Goal: Transaction & Acquisition: Purchase product/service

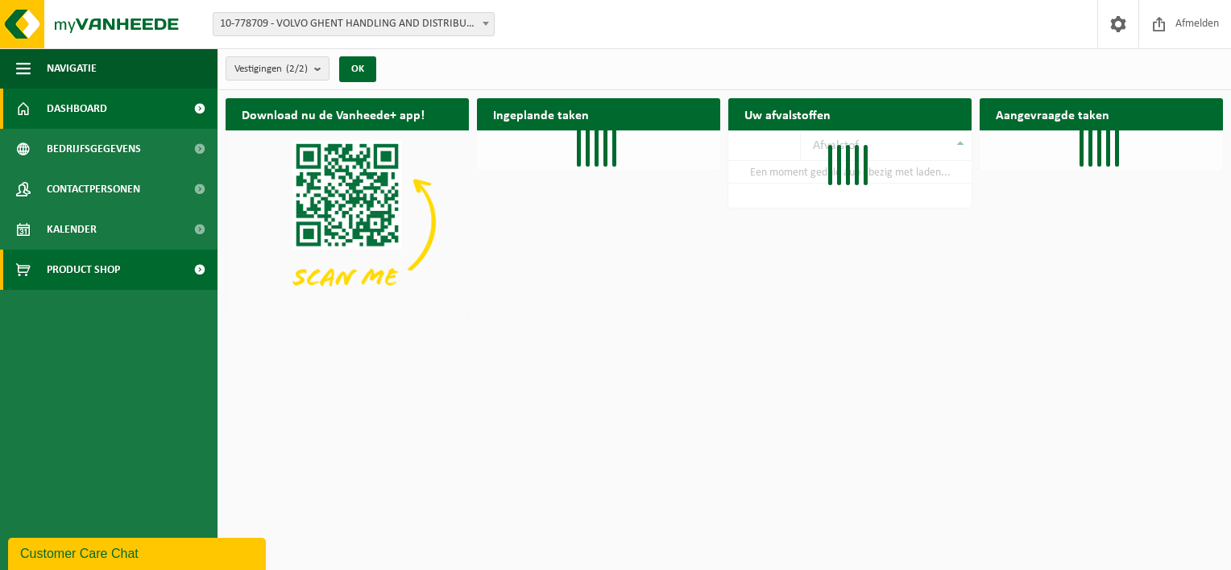
click at [85, 264] on span "Product Shop" at bounding box center [83, 270] width 73 height 40
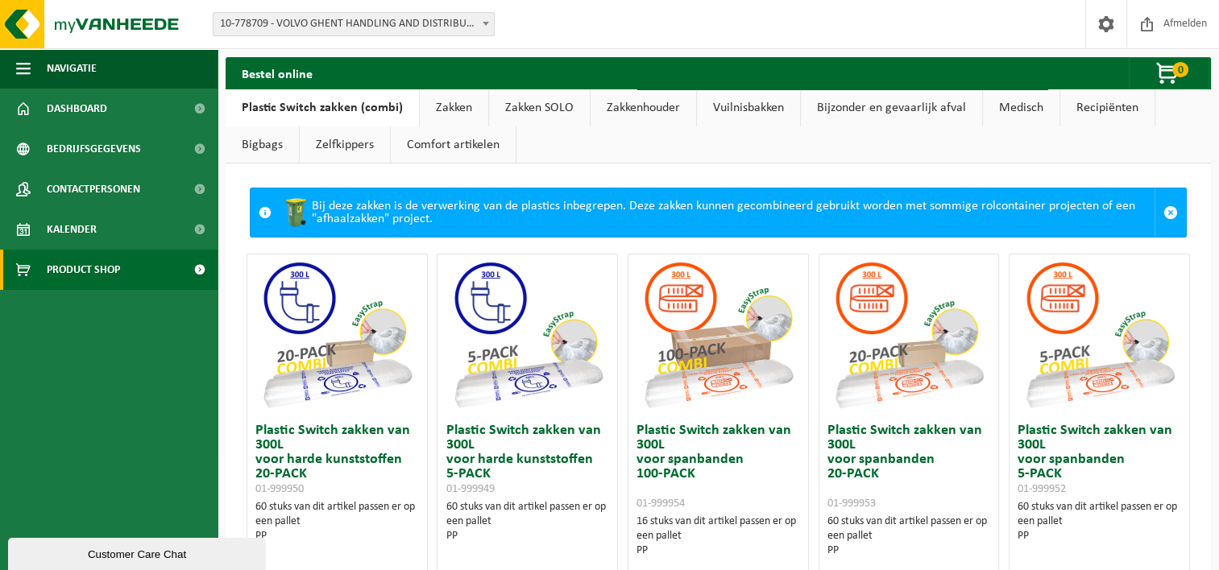
click at [540, 103] on link "Zakken SOLO" at bounding box center [539, 107] width 101 height 37
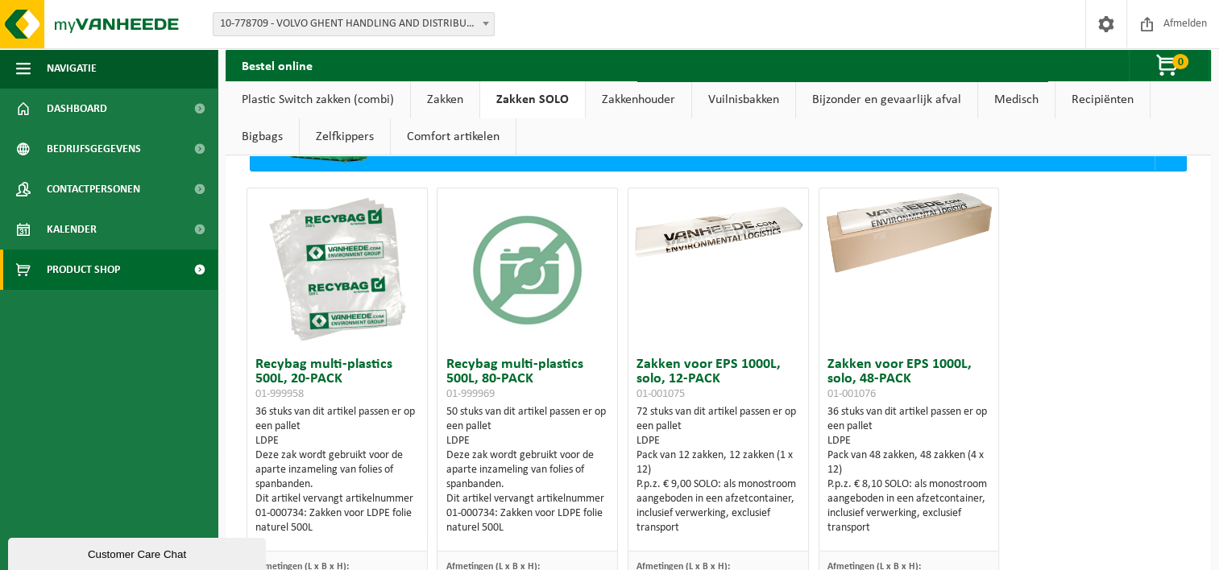
scroll to position [161, 0]
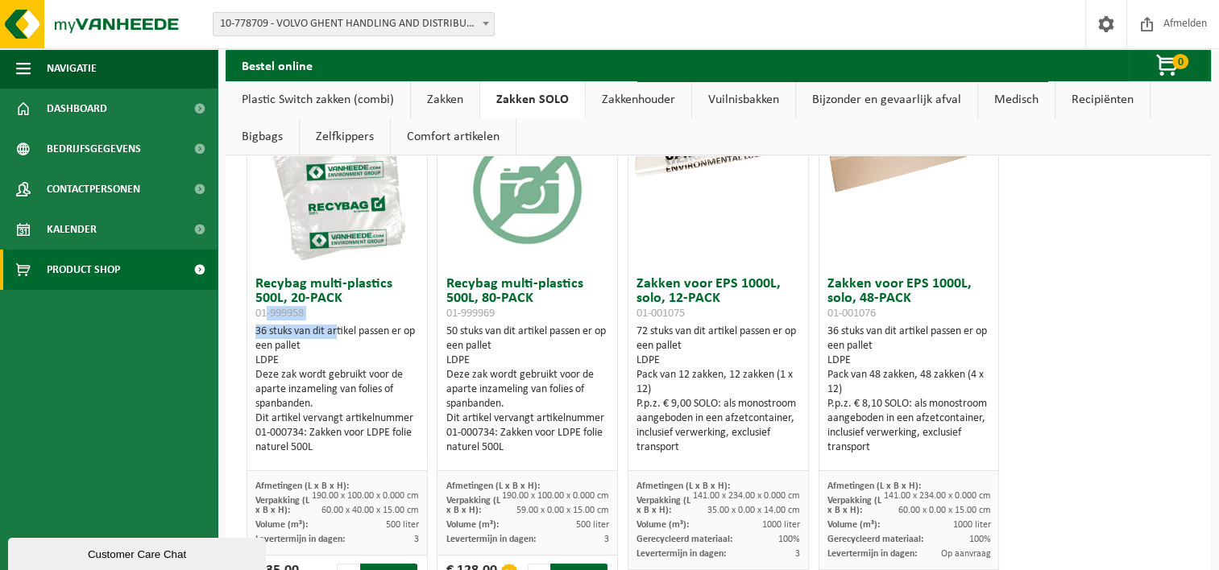
drag, startPoint x: 333, startPoint y: 320, endPoint x: 264, endPoint y: 318, distance: 69.3
click at [264, 318] on div "Recybag multi-plastics 500L, 20-PACK 01-999958 36 stuks van dit artikel passen …" at bounding box center [337, 370] width 180 height 202
drag, startPoint x: 264, startPoint y: 318, endPoint x: 304, endPoint y: 316, distance: 40.3
click at [304, 316] on span "01-999958" at bounding box center [279, 314] width 48 height 12
click at [312, 310] on h3 "Recybag multi-plastics 500L, 20-PACK 01-999958" at bounding box center [337, 298] width 164 height 43
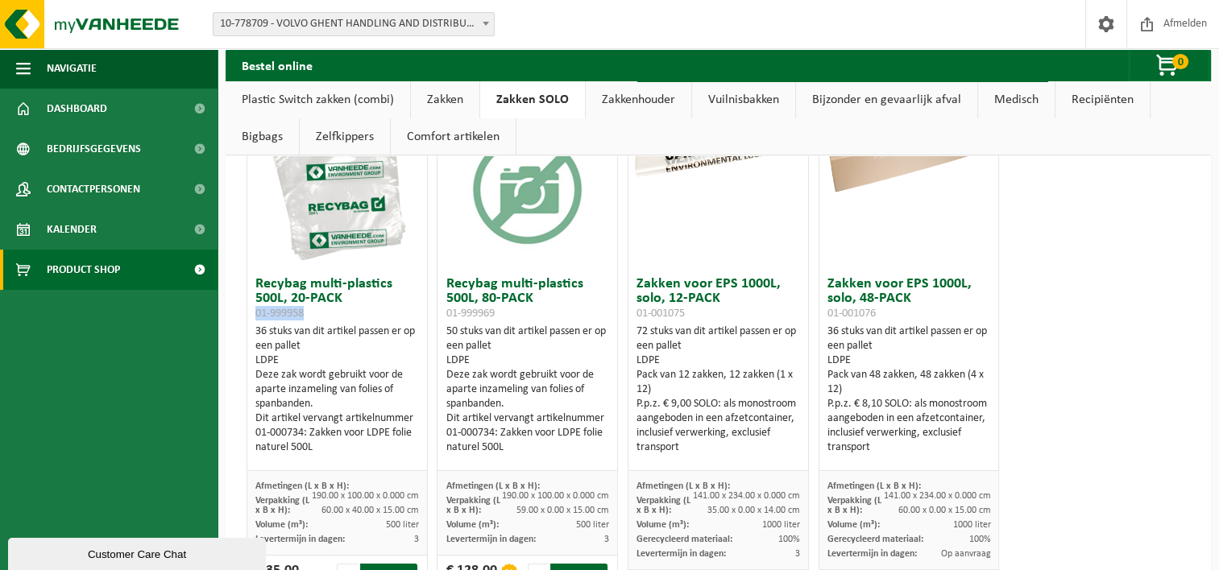
drag, startPoint x: 313, startPoint y: 315, endPoint x: 255, endPoint y: 315, distance: 58.8
click at [255, 315] on h3 "Recybag multi-plastics 500L, 20-PACK 01-999958" at bounding box center [337, 298] width 164 height 43
copy span "01-999958"
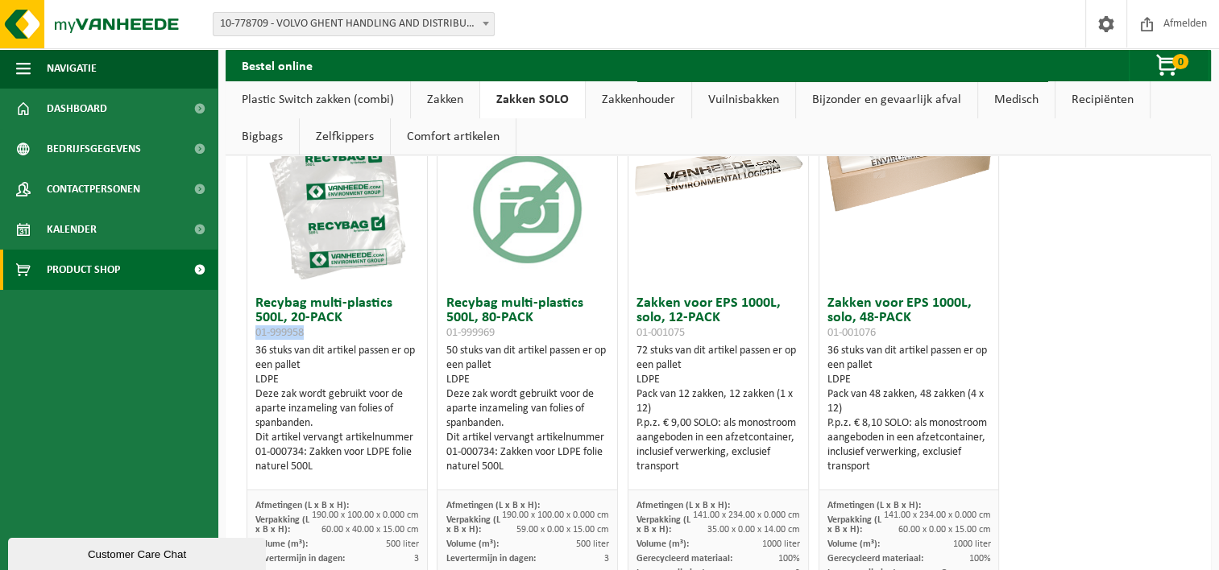
scroll to position [0, 0]
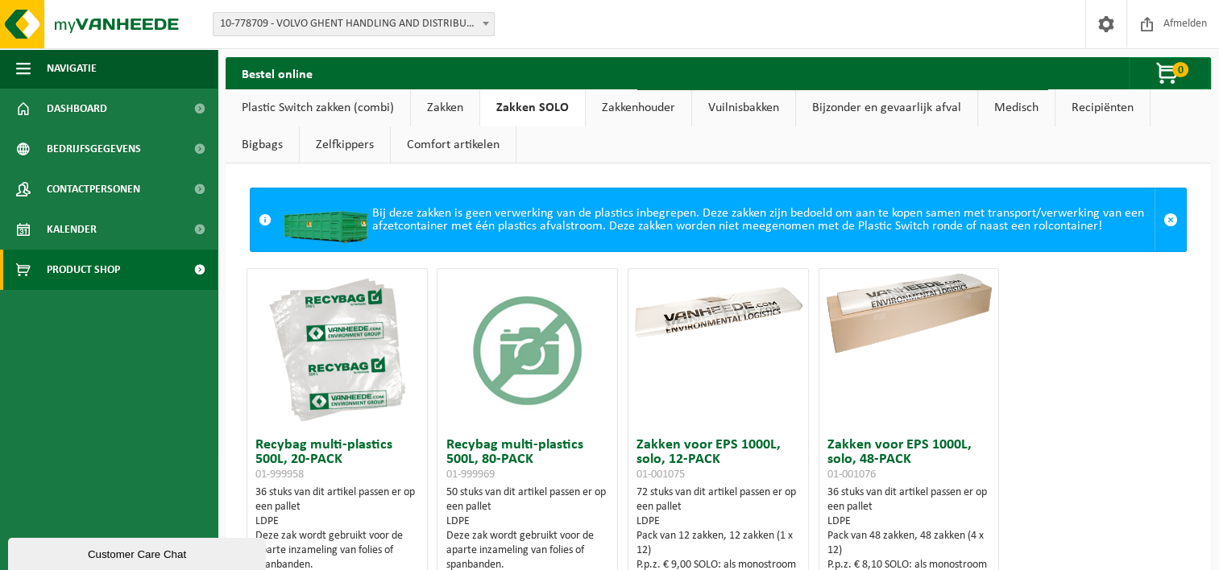
click at [1085, 390] on div "Recybag multi-plastics 500L, 20-PACK 01-999958 36 stuks van dit artikel passen …" at bounding box center [718, 520] width 953 height 520
click at [754, 109] on link "Vuilnisbakken" at bounding box center [743, 107] width 103 height 37
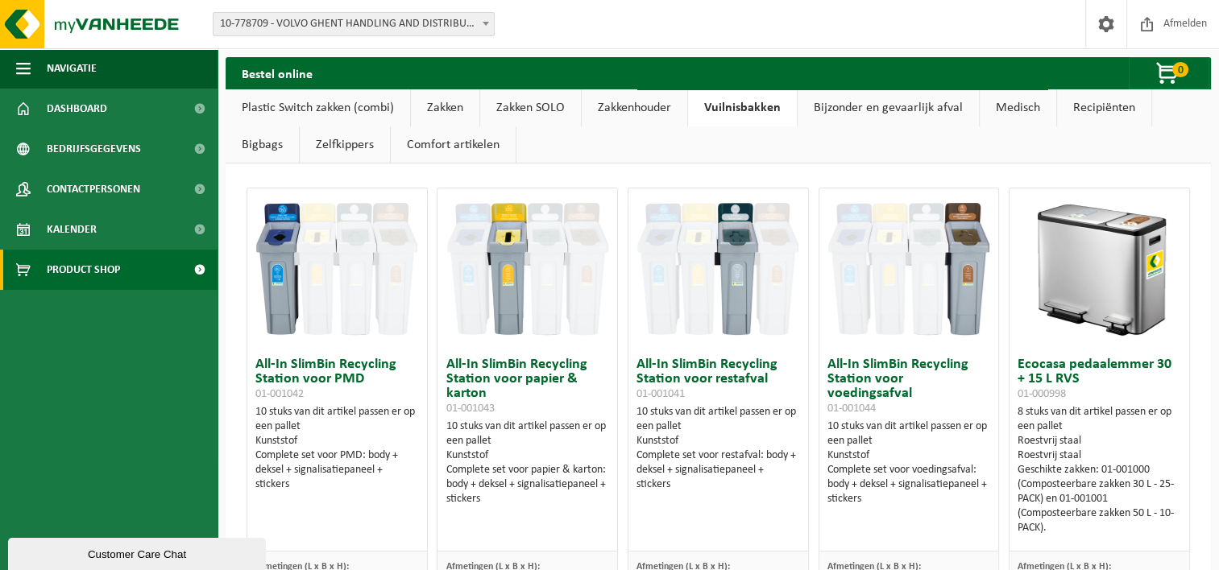
click at [887, 96] on link "Bijzonder en gevaarlijk afval" at bounding box center [887, 107] width 181 height 37
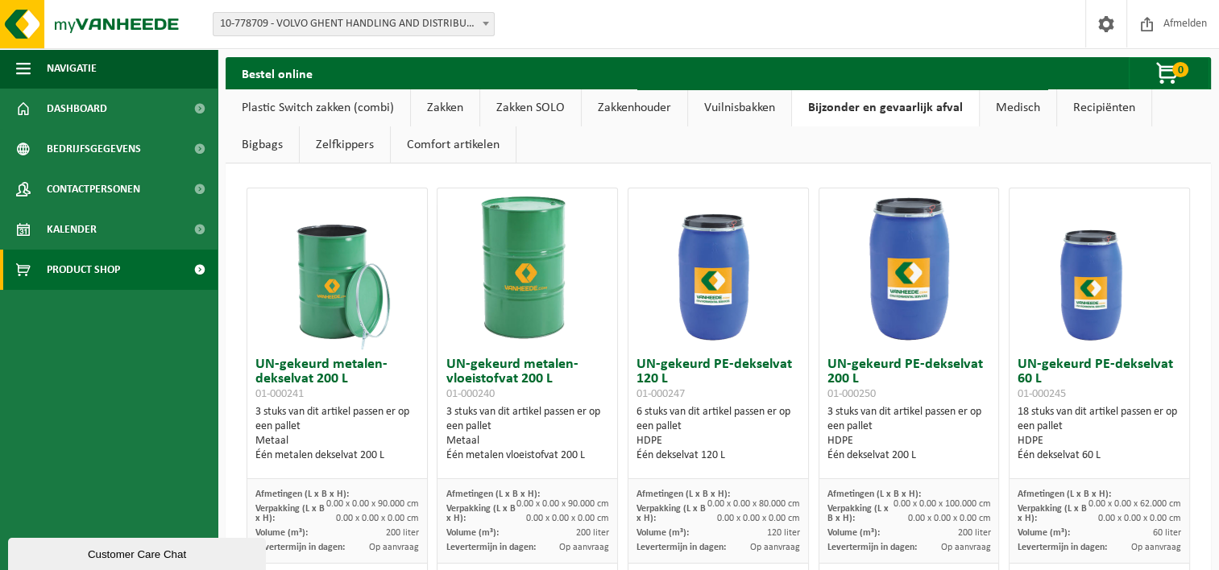
click at [1023, 101] on link "Medisch" at bounding box center [1017, 107] width 77 height 37
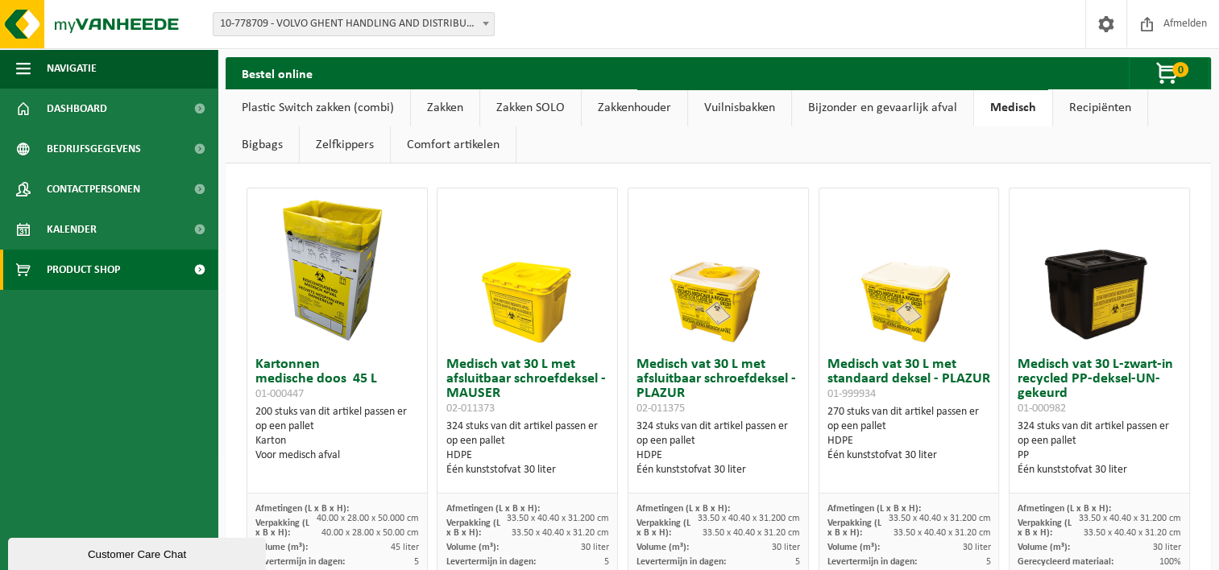
click at [1104, 106] on link "Recipiënten" at bounding box center [1100, 107] width 94 height 37
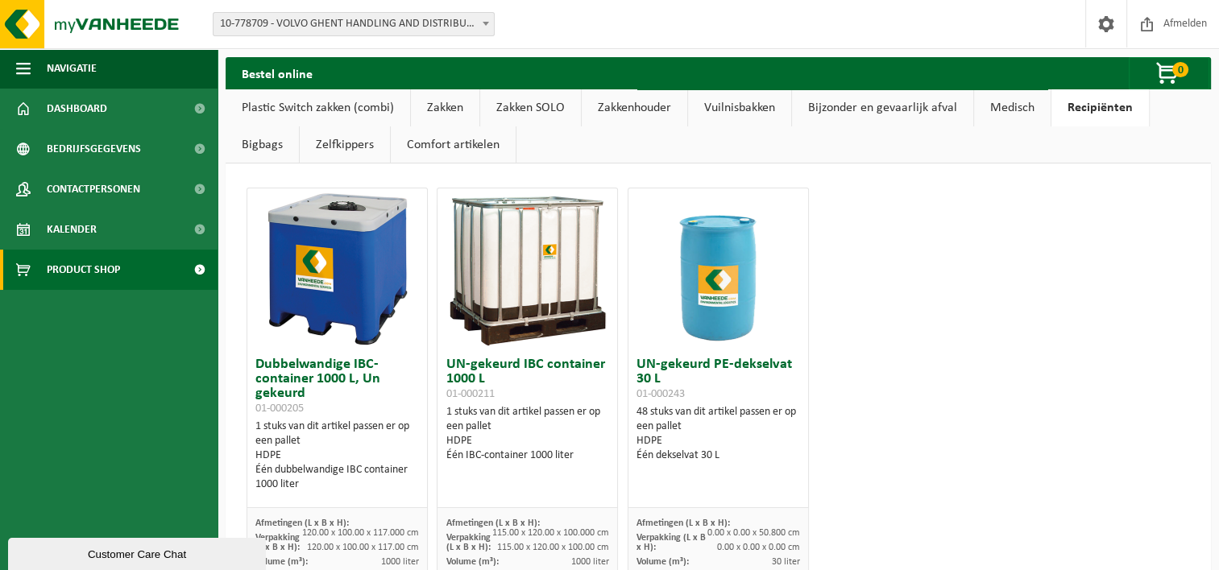
click at [342, 135] on link "Zelfkippers" at bounding box center [345, 144] width 90 height 37
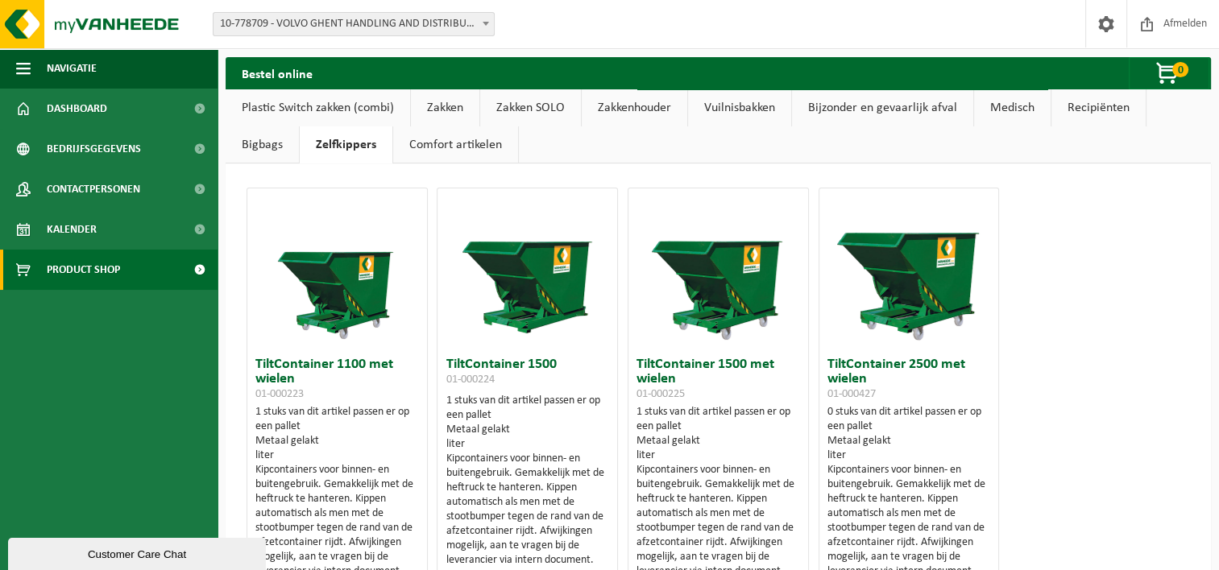
click at [272, 141] on link "Bigbags" at bounding box center [262, 144] width 73 height 37
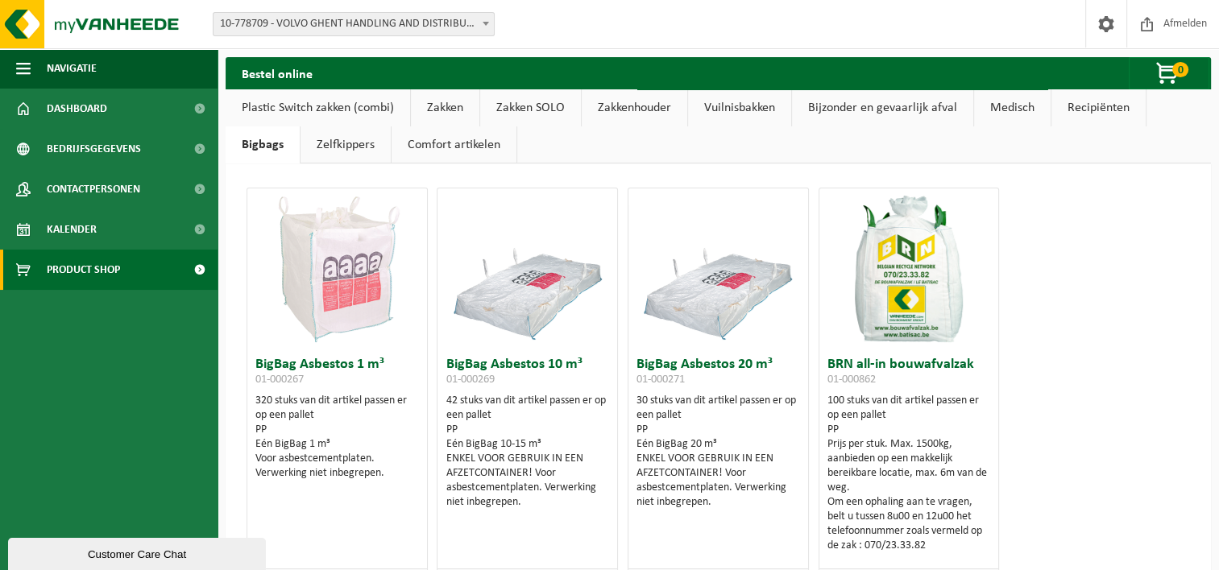
click at [449, 105] on link "Zakken" at bounding box center [445, 107] width 68 height 37
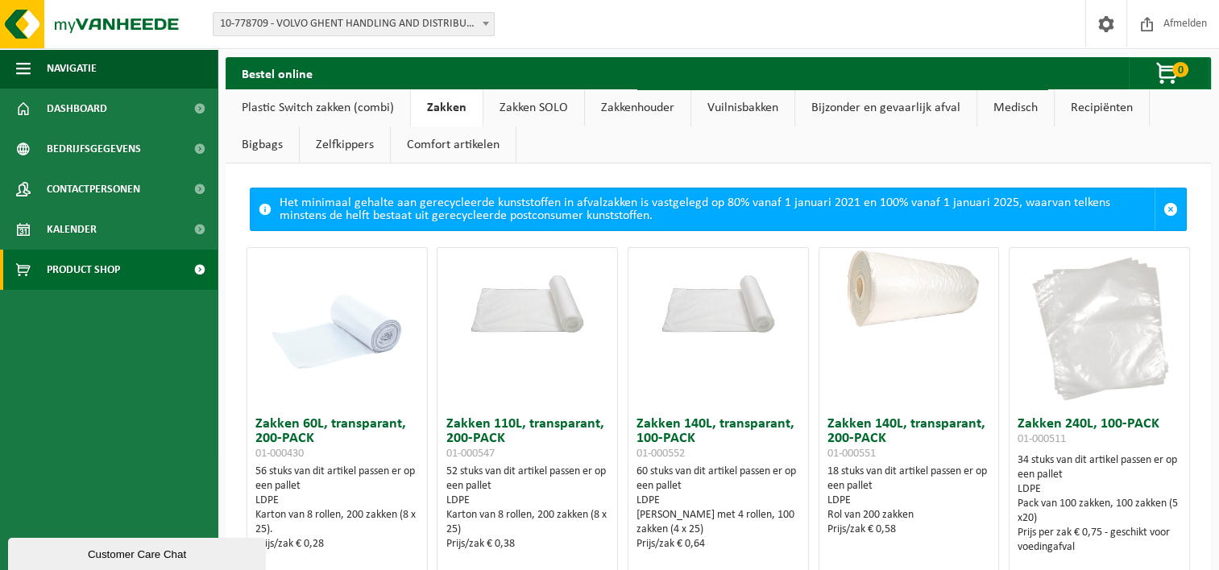
click at [501, 103] on link "Zakken SOLO" at bounding box center [533, 107] width 101 height 37
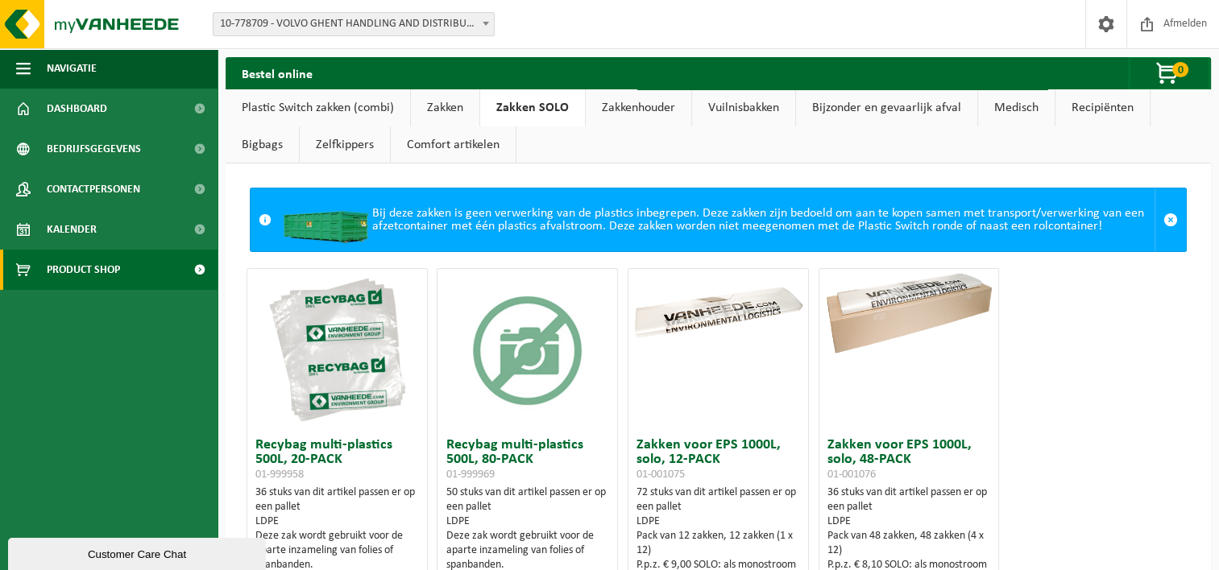
click at [329, 103] on link "Plastic Switch zakken (combi)" at bounding box center [318, 107] width 184 height 37
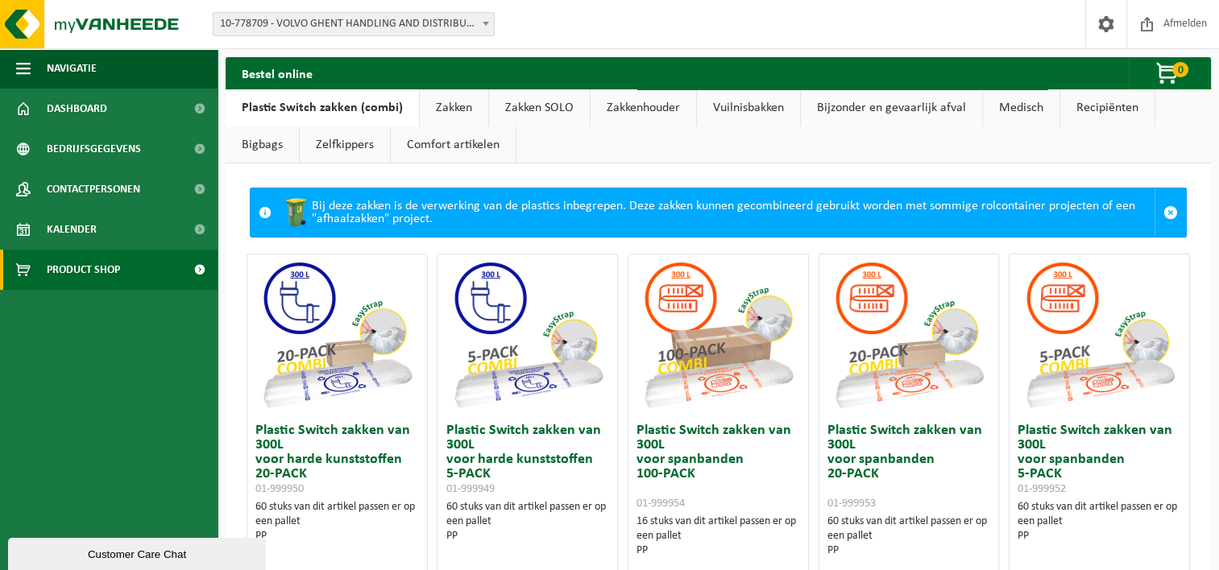
click at [559, 103] on link "Zakken SOLO" at bounding box center [539, 107] width 101 height 37
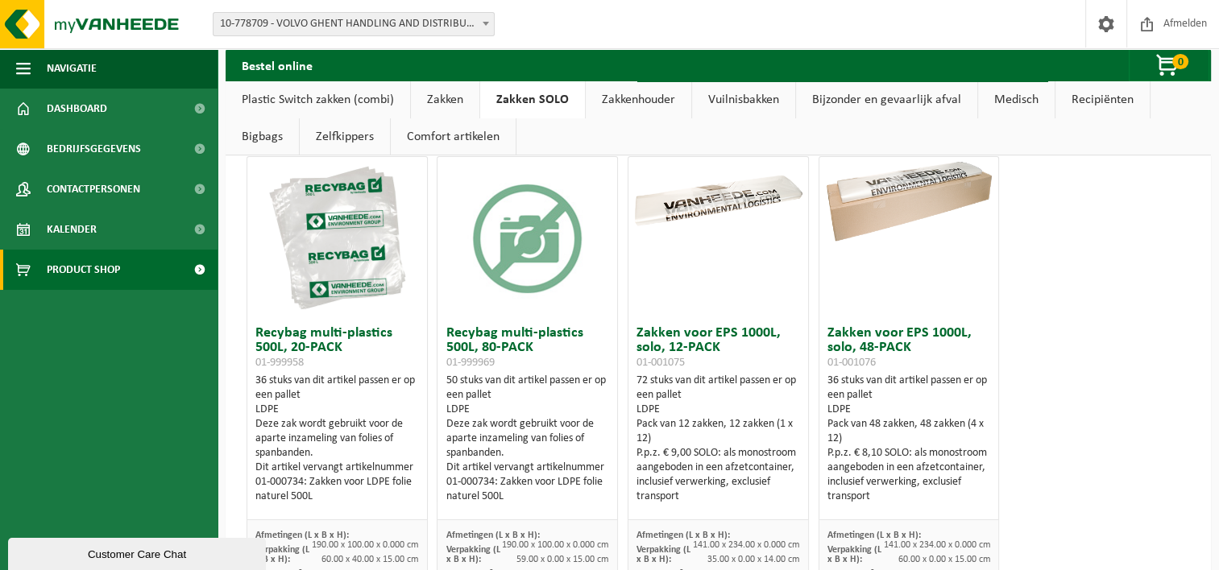
scroll to position [242, 0]
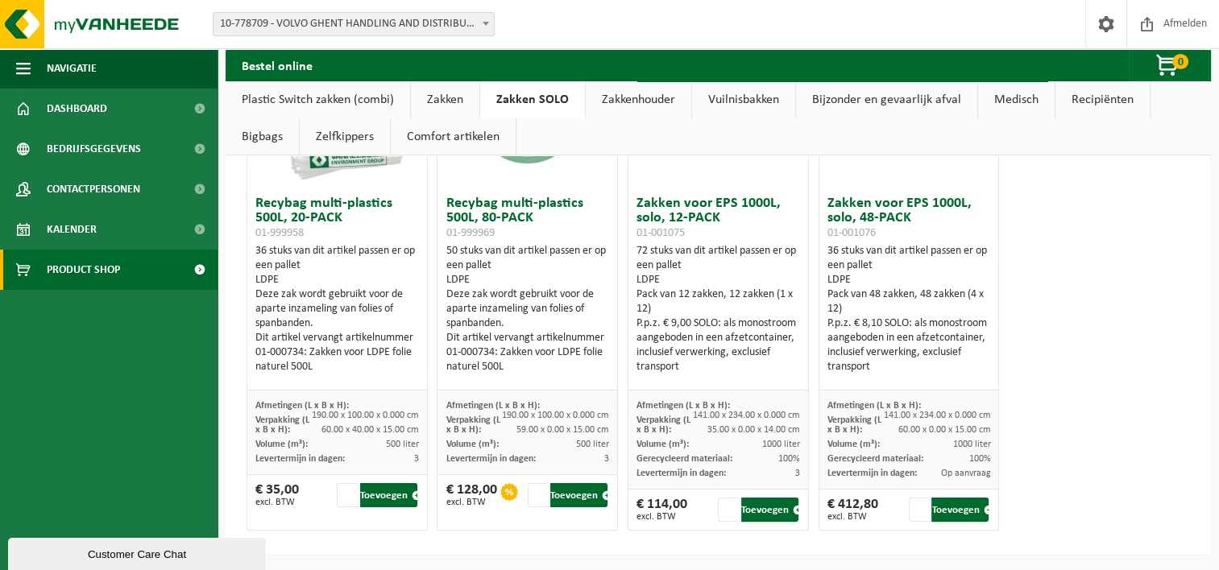
click at [316, 274] on div "LDPE" at bounding box center [337, 280] width 164 height 14
click at [346, 493] on input "2" at bounding box center [347, 495] width 21 height 24
click at [346, 493] on input "3" at bounding box center [347, 495] width 21 height 24
click at [346, 493] on input "4" at bounding box center [347, 495] width 21 height 24
click at [346, 493] on input "5" at bounding box center [347, 495] width 21 height 24
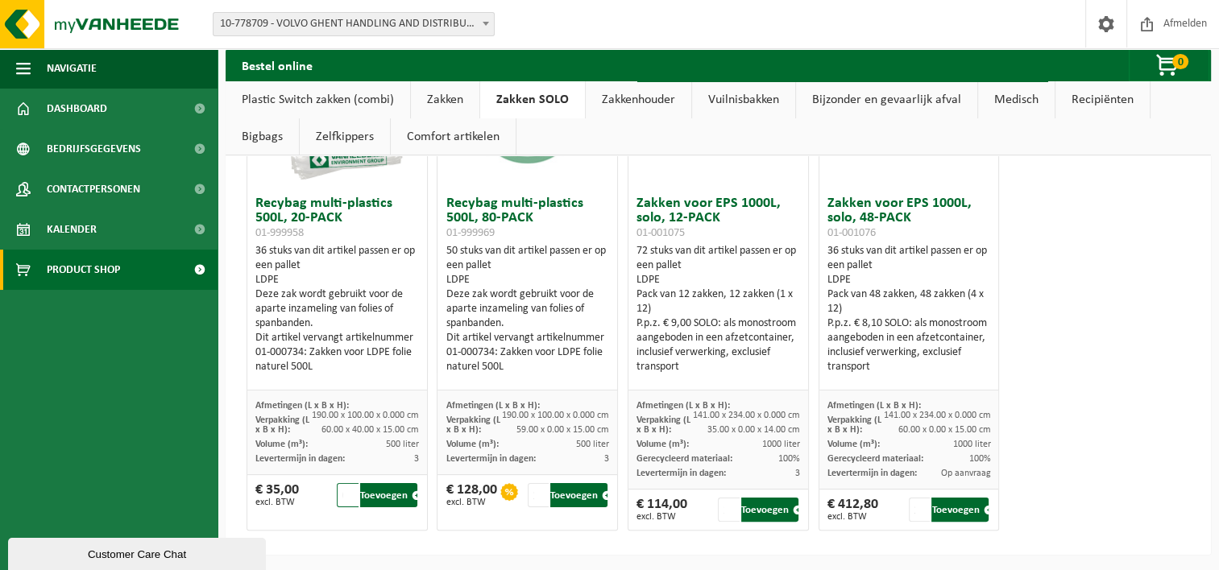
click at [346, 493] on input "6" at bounding box center [347, 495] width 21 height 24
click at [346, 493] on input "7" at bounding box center [347, 495] width 21 height 24
click at [346, 493] on input "8" at bounding box center [347, 495] width 21 height 24
click at [398, 497] on button "Toevoegen" at bounding box center [388, 495] width 57 height 24
type input "1"
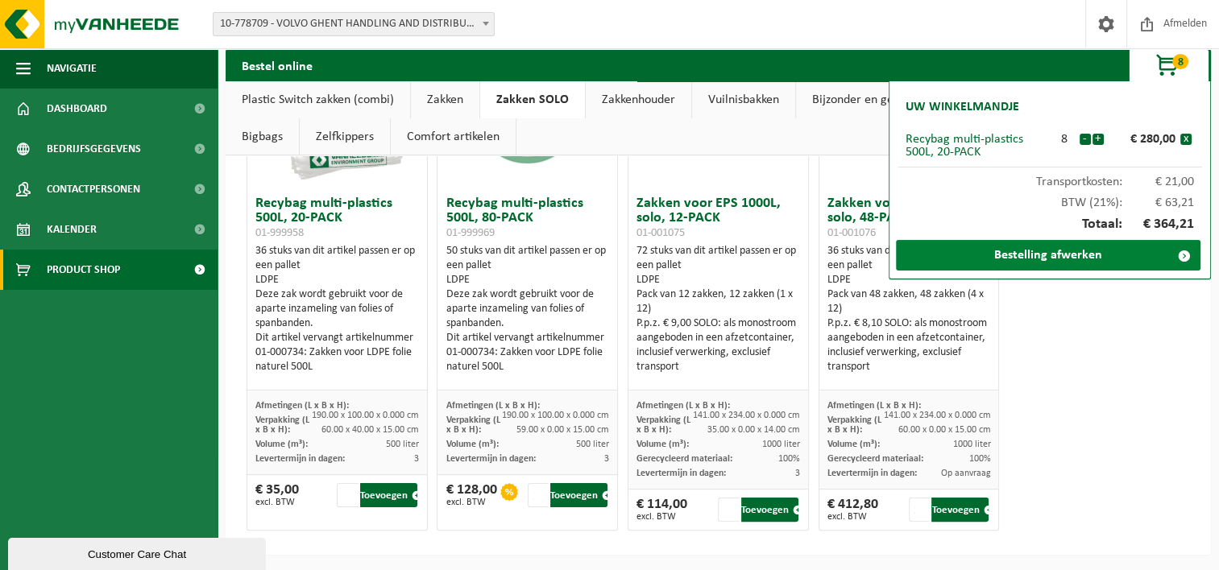
click at [1104, 255] on link "Bestelling afwerken" at bounding box center [1048, 255] width 304 height 31
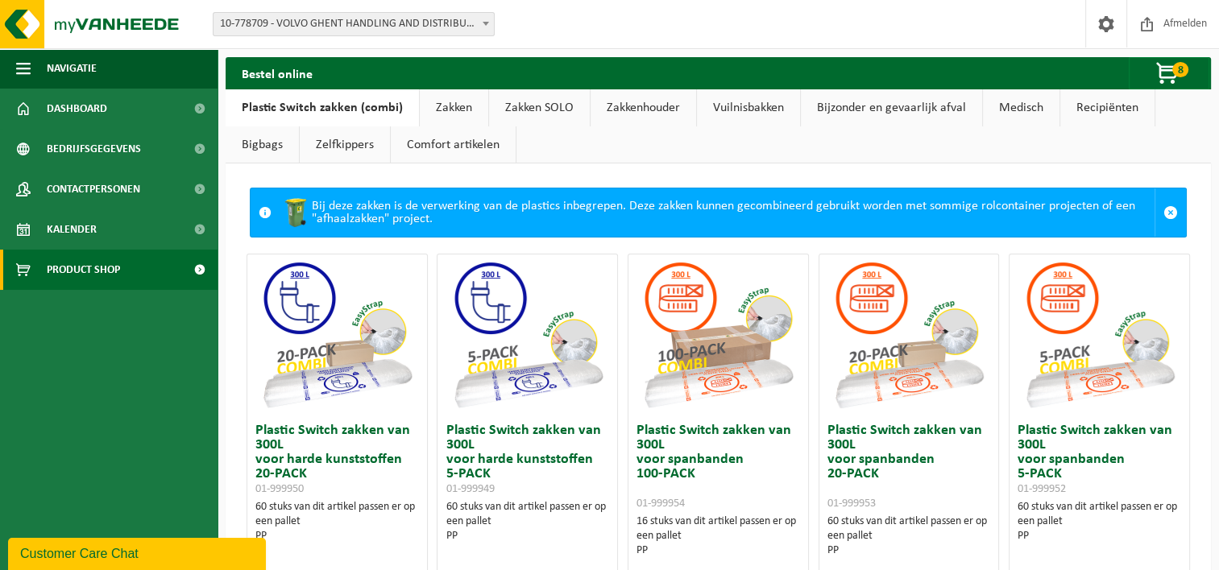
click at [532, 104] on link "Zakken SOLO" at bounding box center [539, 107] width 101 height 37
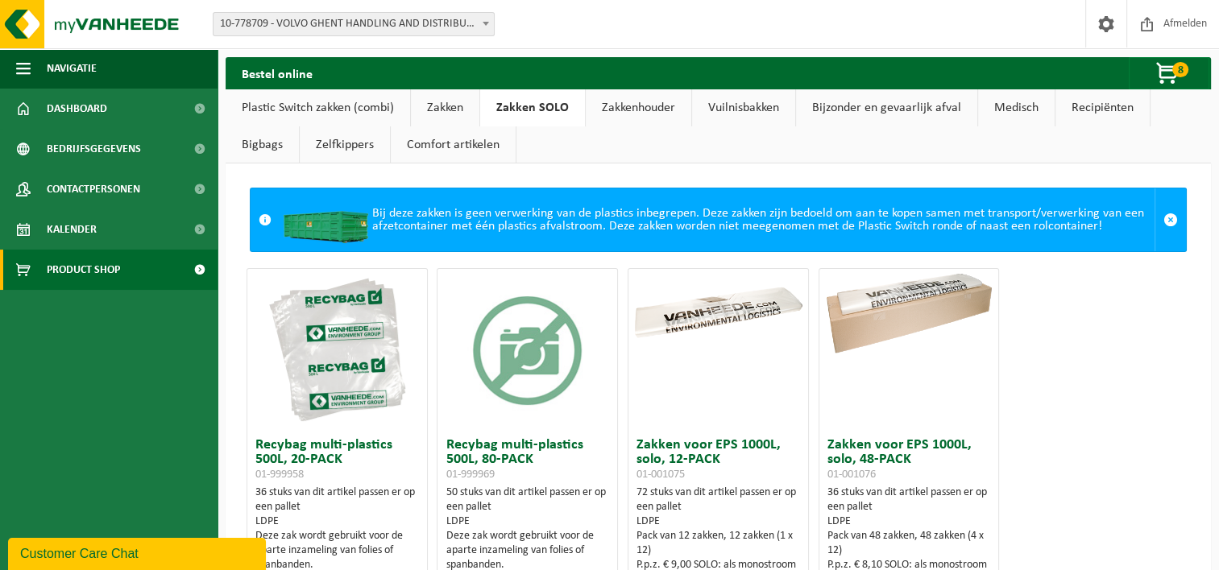
click at [424, 114] on link "Zakken" at bounding box center [445, 107] width 68 height 37
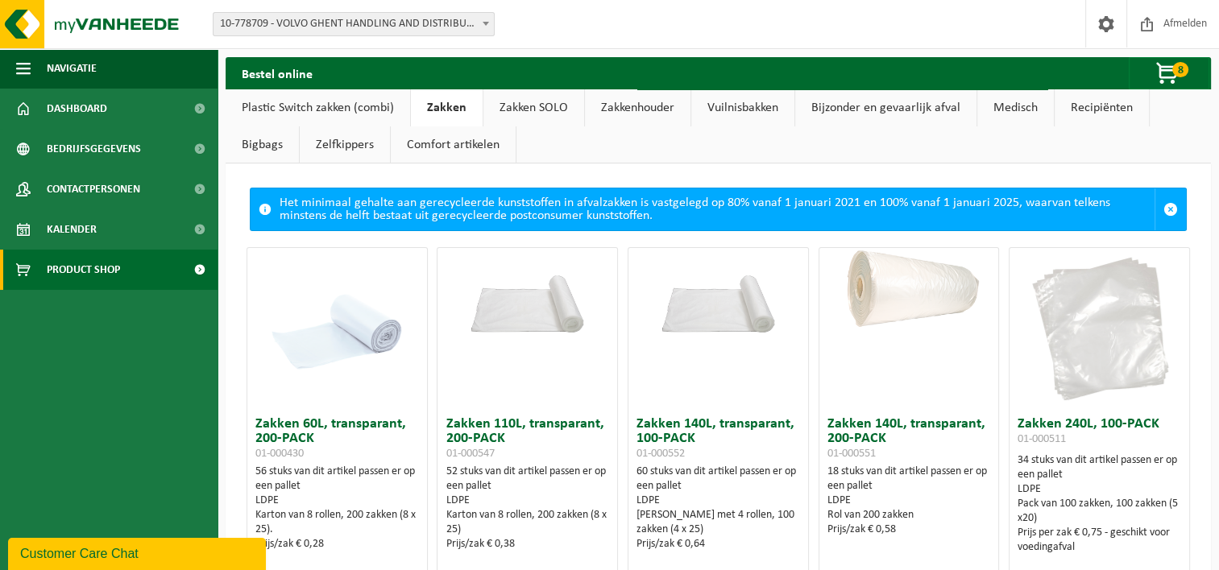
click at [543, 109] on link "Zakken SOLO" at bounding box center [533, 107] width 101 height 37
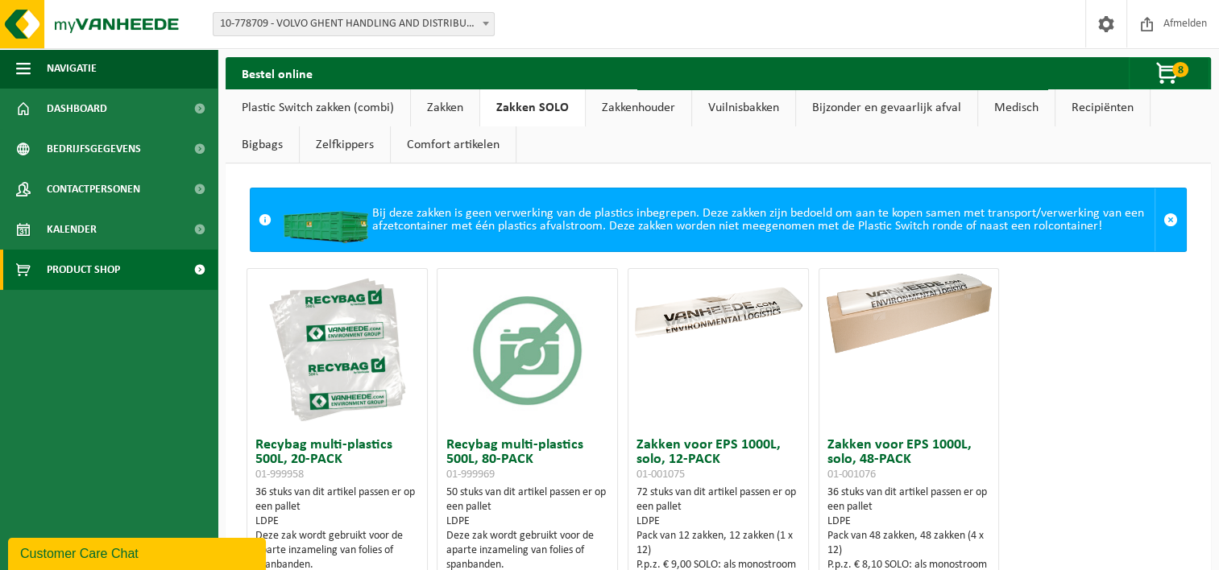
click at [748, 106] on link "Vuilnisbakken" at bounding box center [743, 107] width 103 height 37
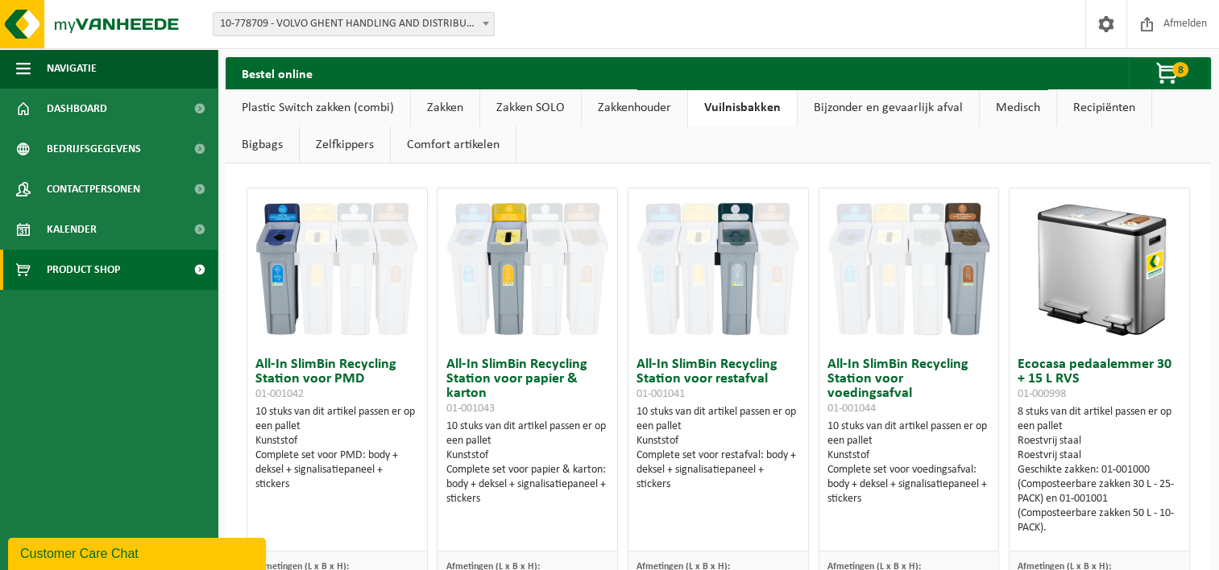
click at [883, 105] on link "Bijzonder en gevaarlijk afval" at bounding box center [887, 107] width 181 height 37
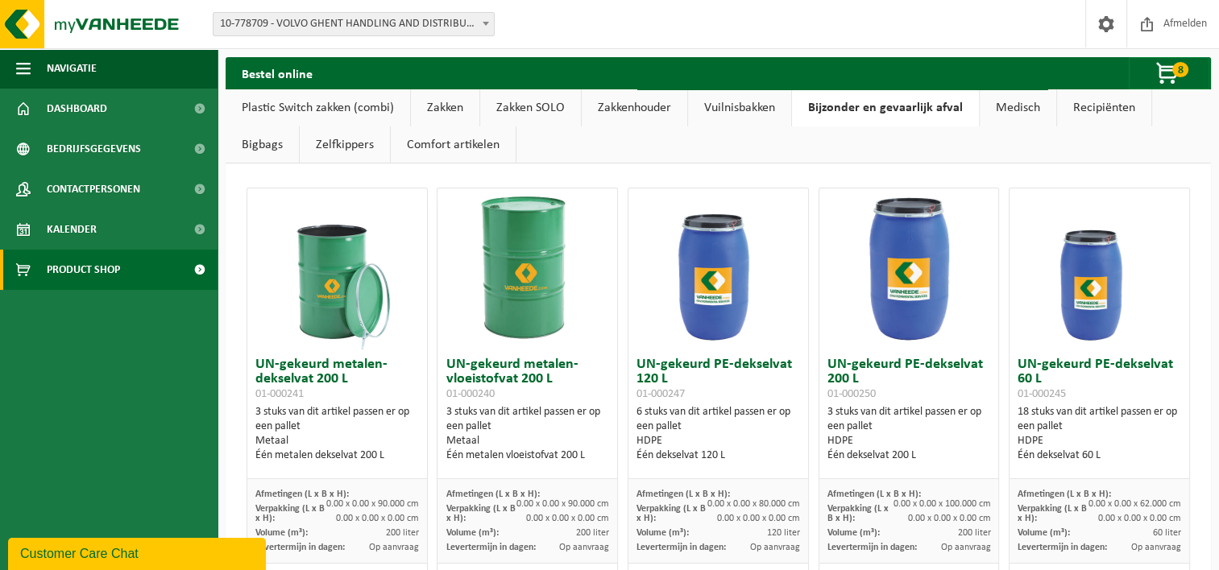
click at [987, 107] on link "Medisch" at bounding box center [1017, 107] width 77 height 37
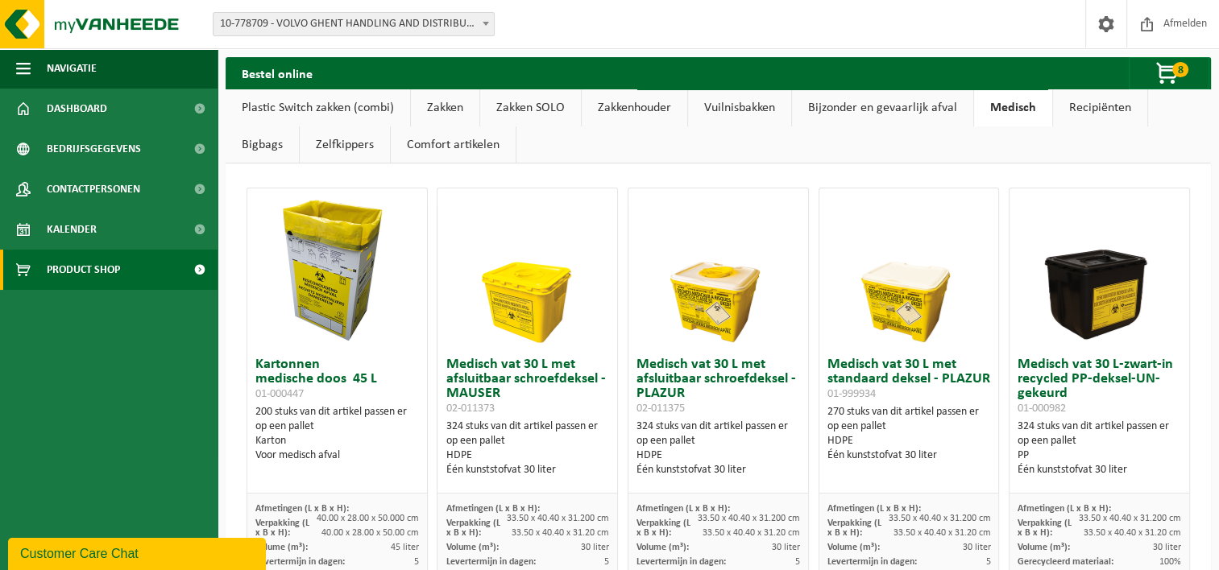
click at [1085, 103] on link "Recipiënten" at bounding box center [1100, 107] width 94 height 37
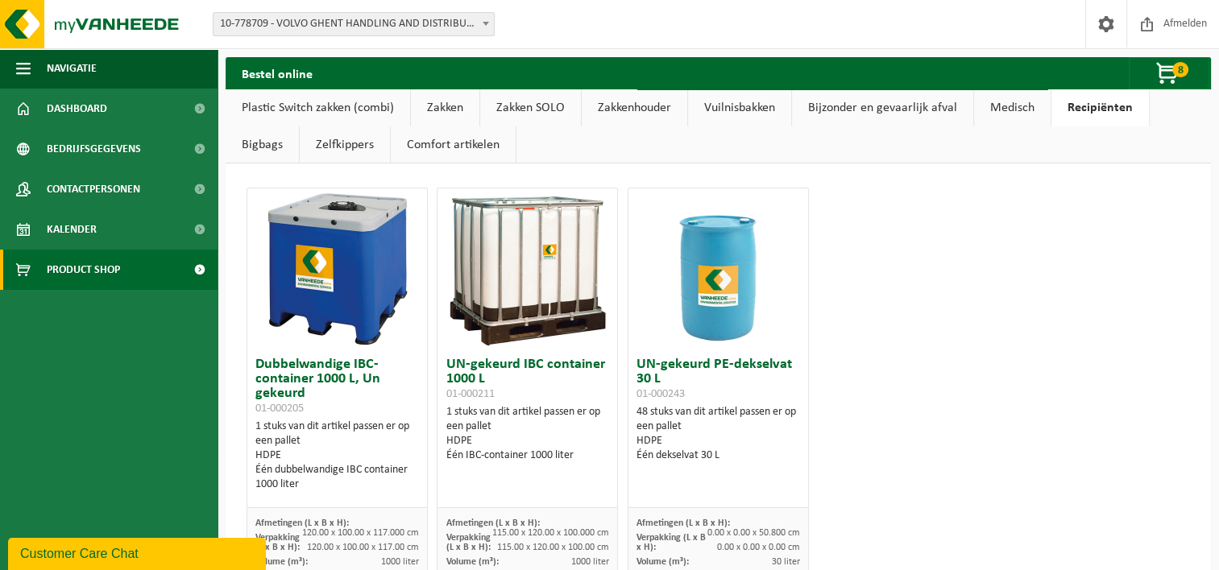
click at [264, 146] on link "Bigbags" at bounding box center [262, 144] width 73 height 37
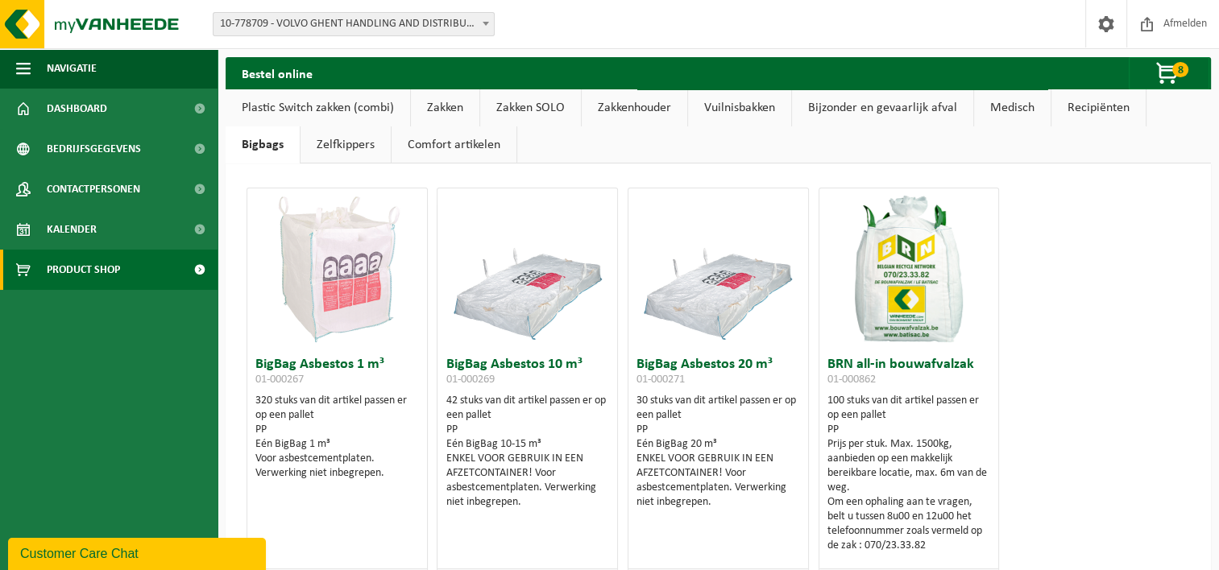
click at [342, 142] on link "Zelfkippers" at bounding box center [345, 144] width 90 height 37
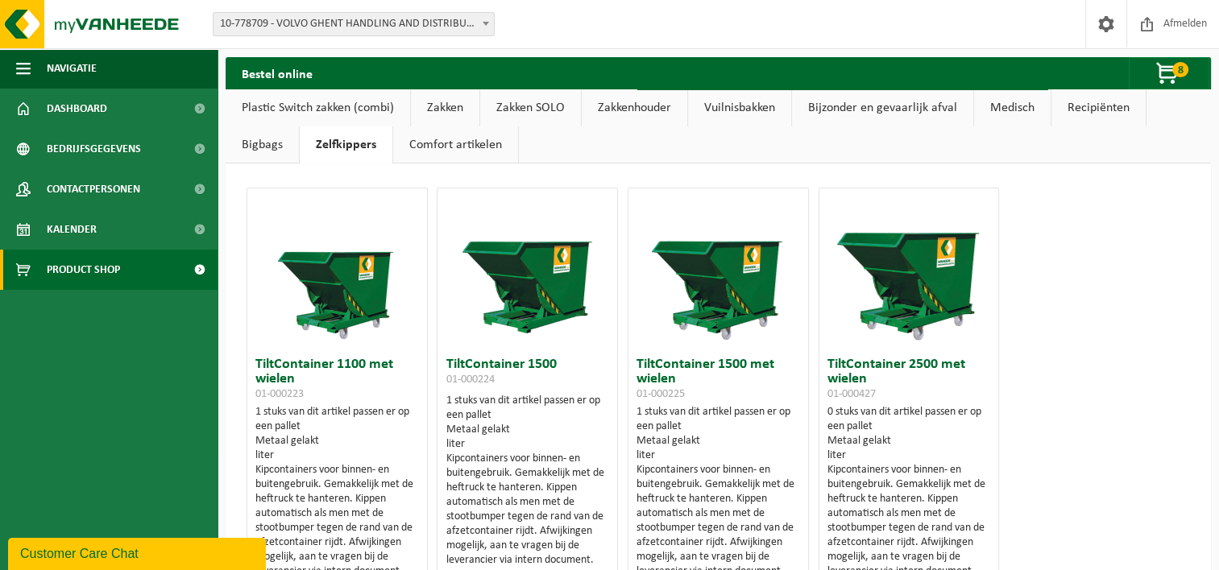
click at [449, 142] on link "Comfort artikelen" at bounding box center [455, 144] width 125 height 37
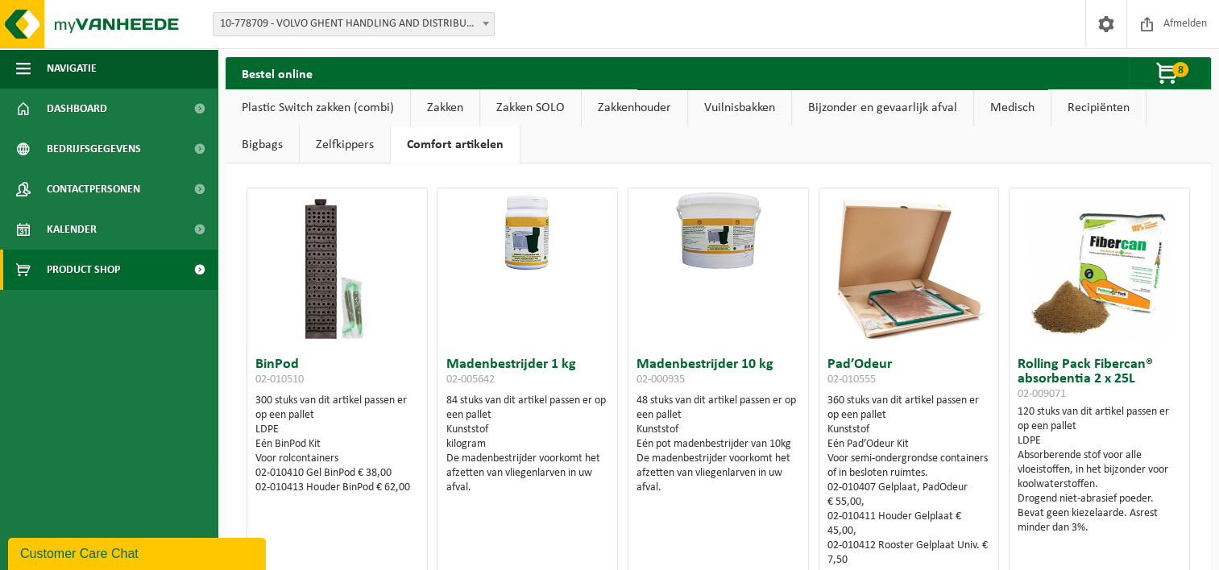
click at [514, 103] on link "Zakken SOLO" at bounding box center [530, 107] width 101 height 37
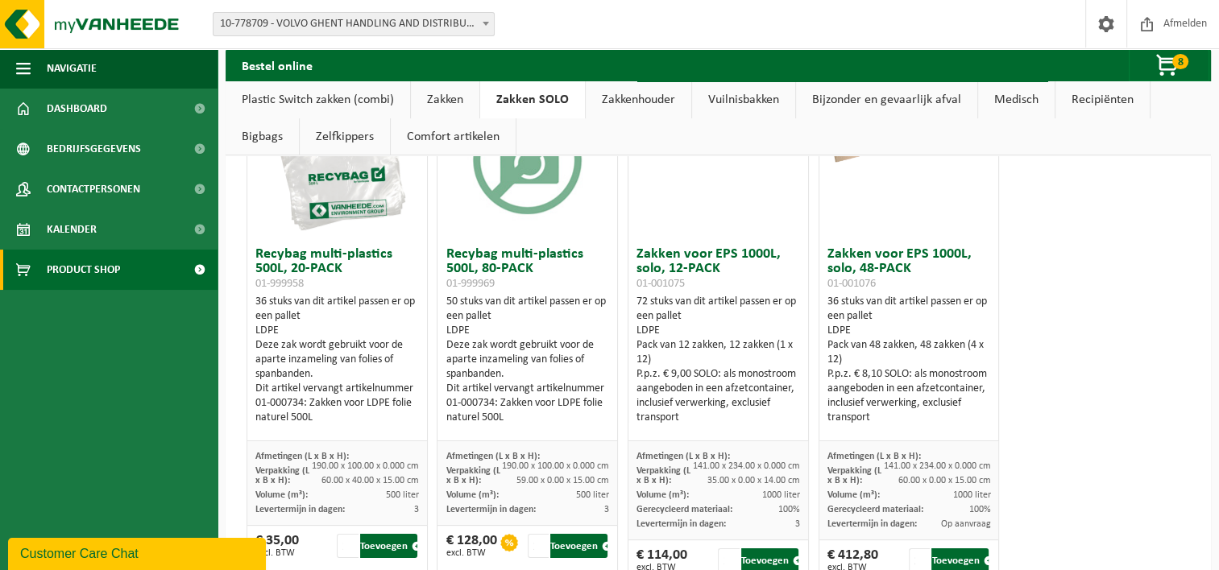
scroll to position [242, 0]
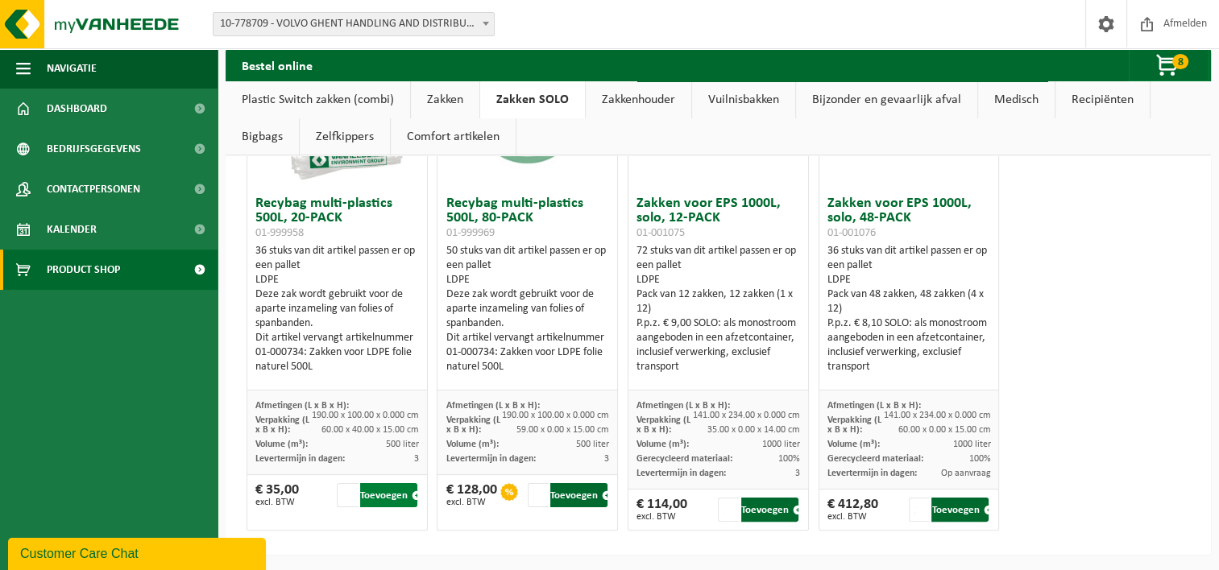
click at [393, 490] on button "Toevoegen" at bounding box center [388, 495] width 57 height 24
click at [1166, 66] on span "button" at bounding box center [1168, 66] width 81 height 32
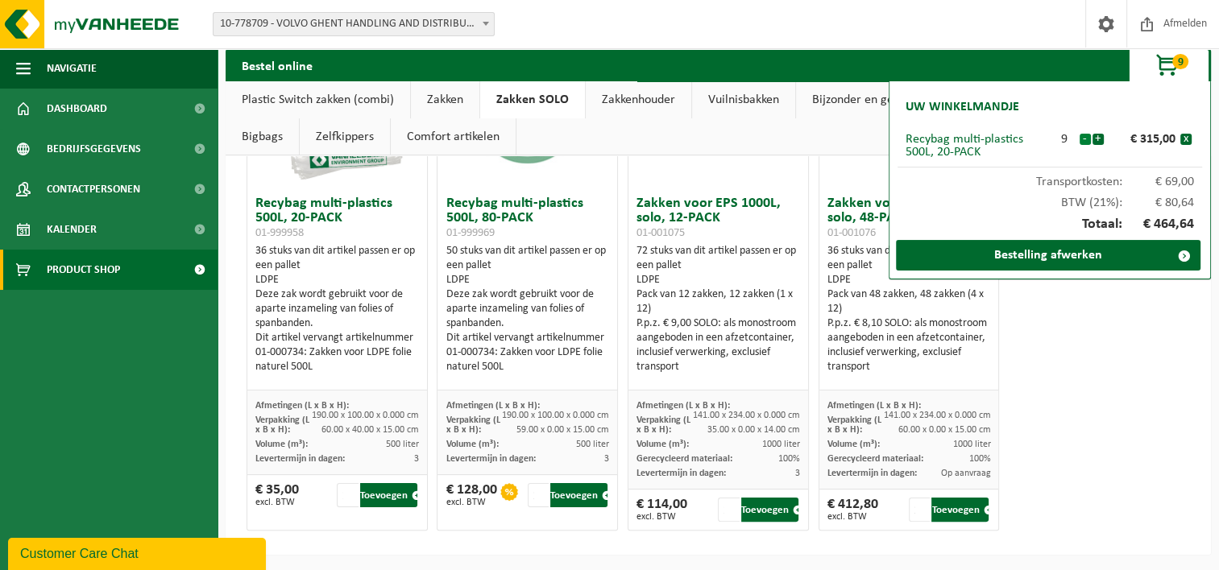
click at [1085, 141] on button "-" at bounding box center [1084, 139] width 11 height 11
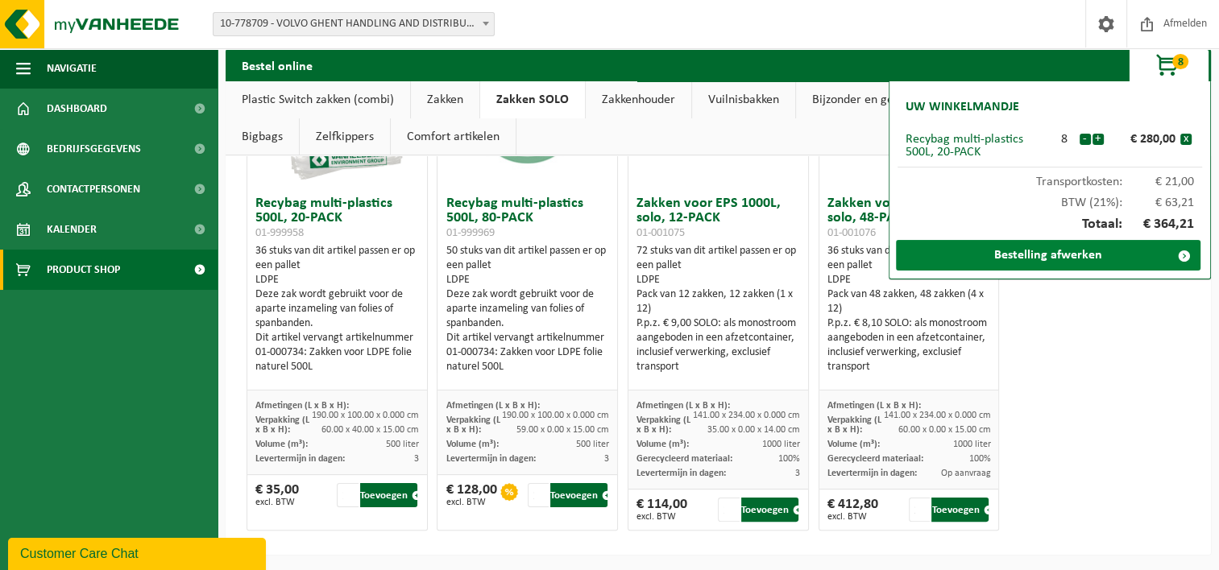
click at [1168, 255] on span at bounding box center [1184, 256] width 32 height 32
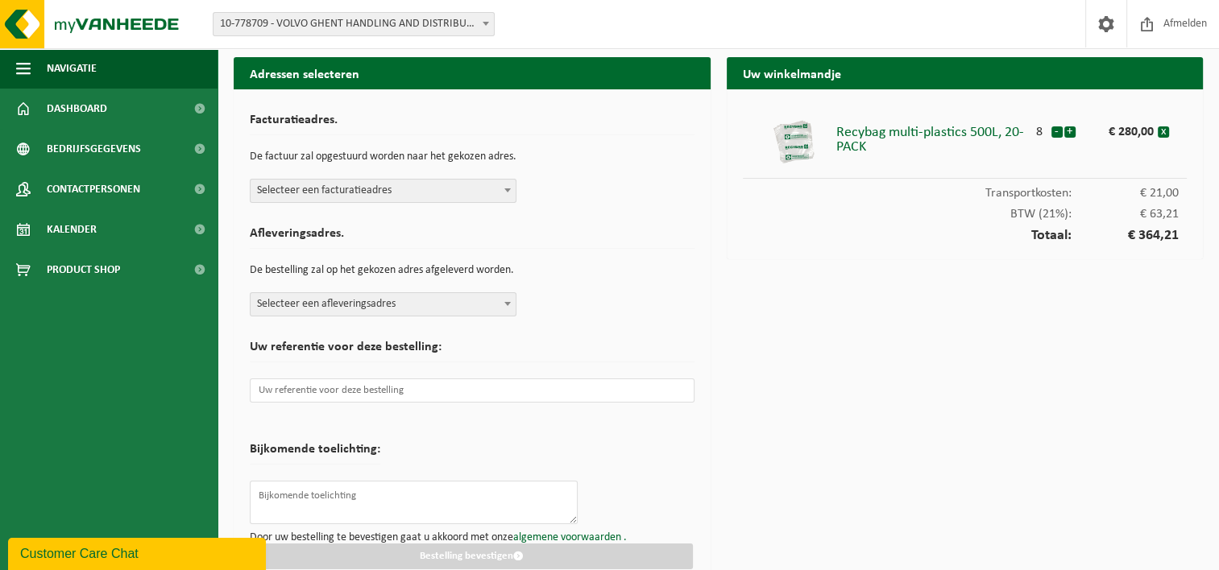
click at [470, 193] on span "Selecteer een facturatieadres" at bounding box center [383, 191] width 265 height 23
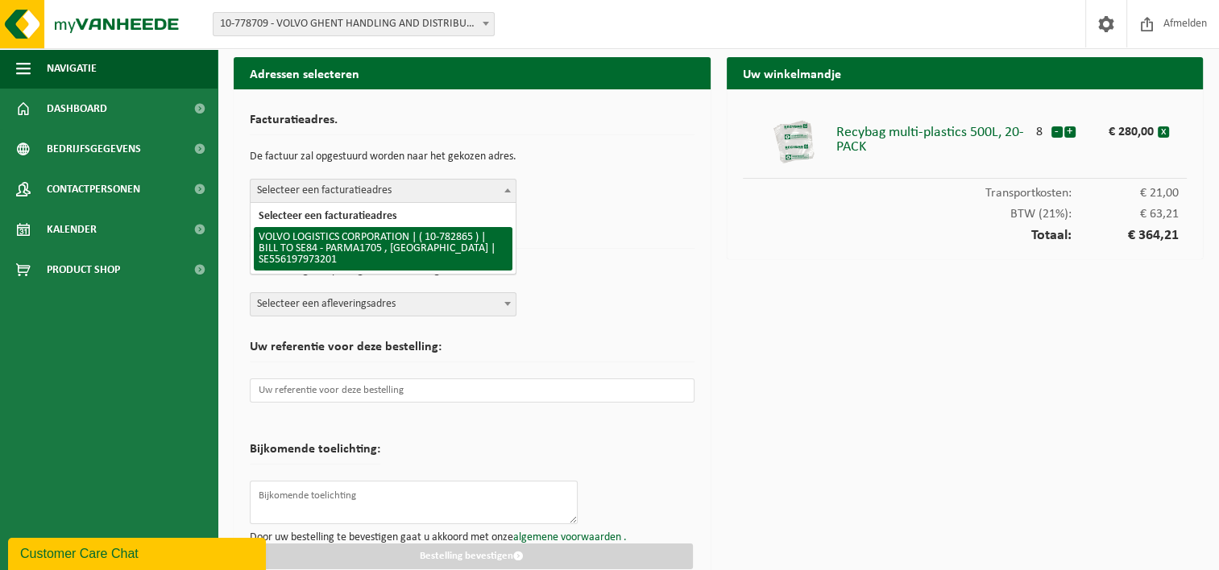
select select "27316"
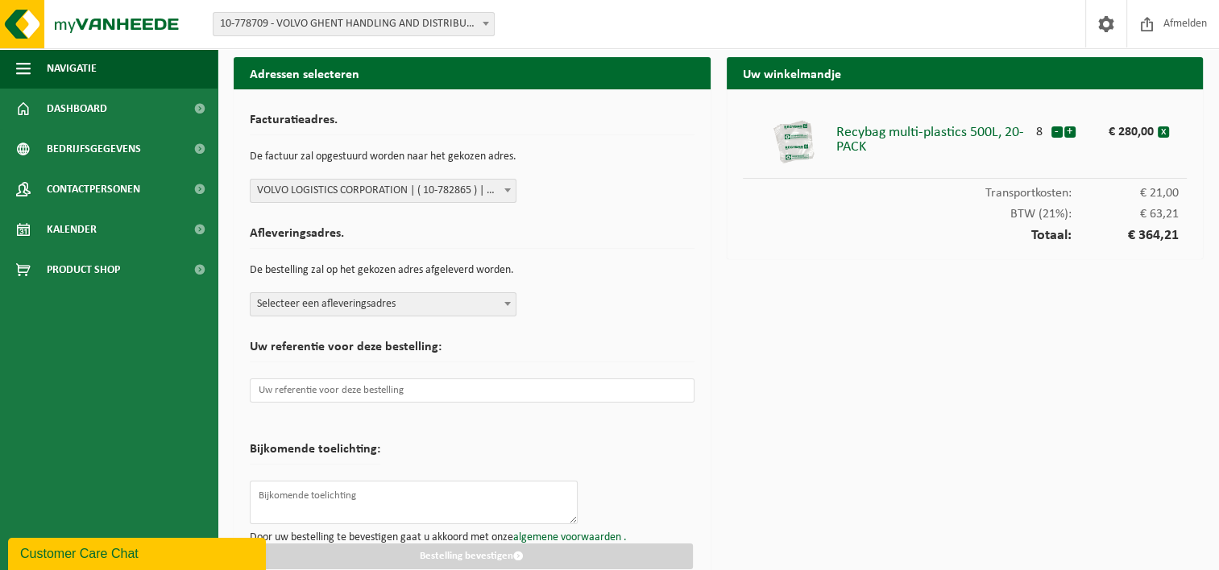
click at [504, 303] on b at bounding box center [507, 304] width 6 height 4
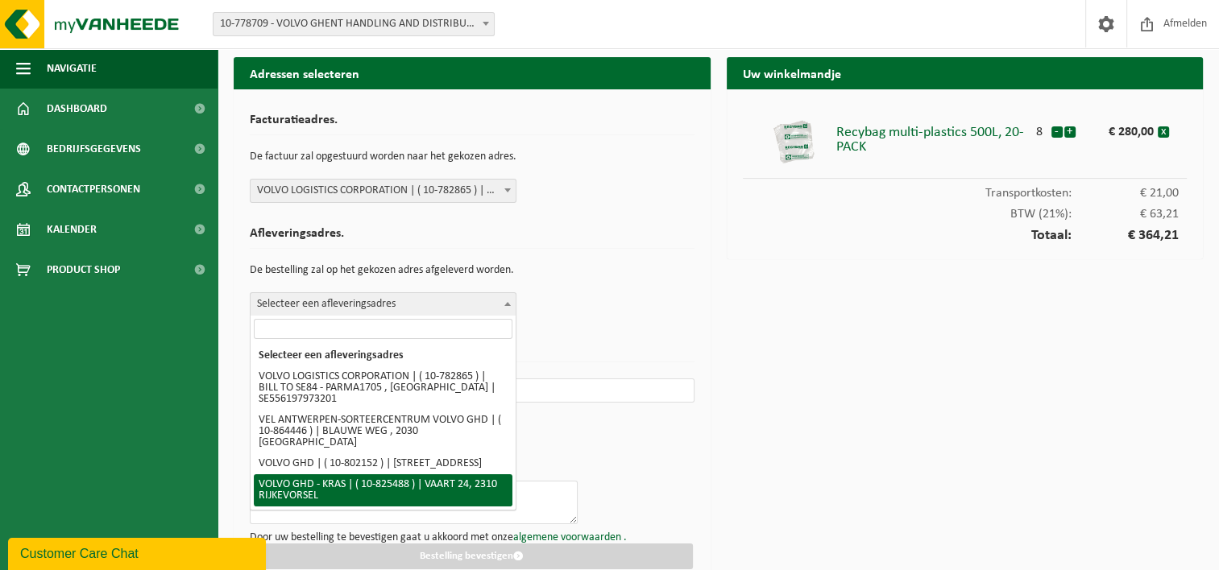
scroll to position [81, 0]
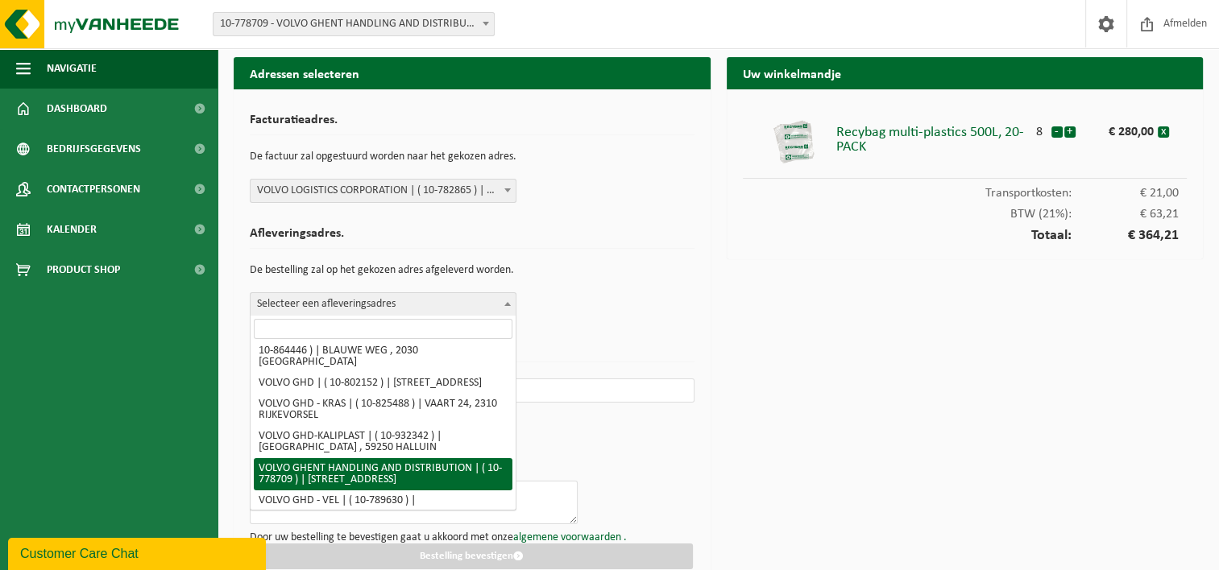
select select "25028"
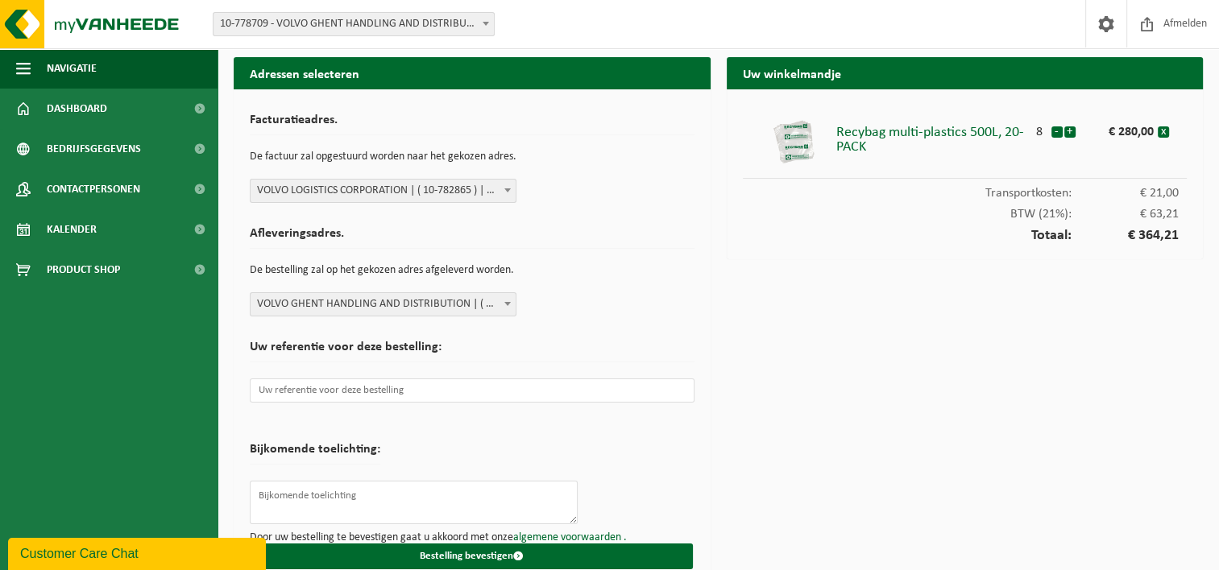
scroll to position [20, 0]
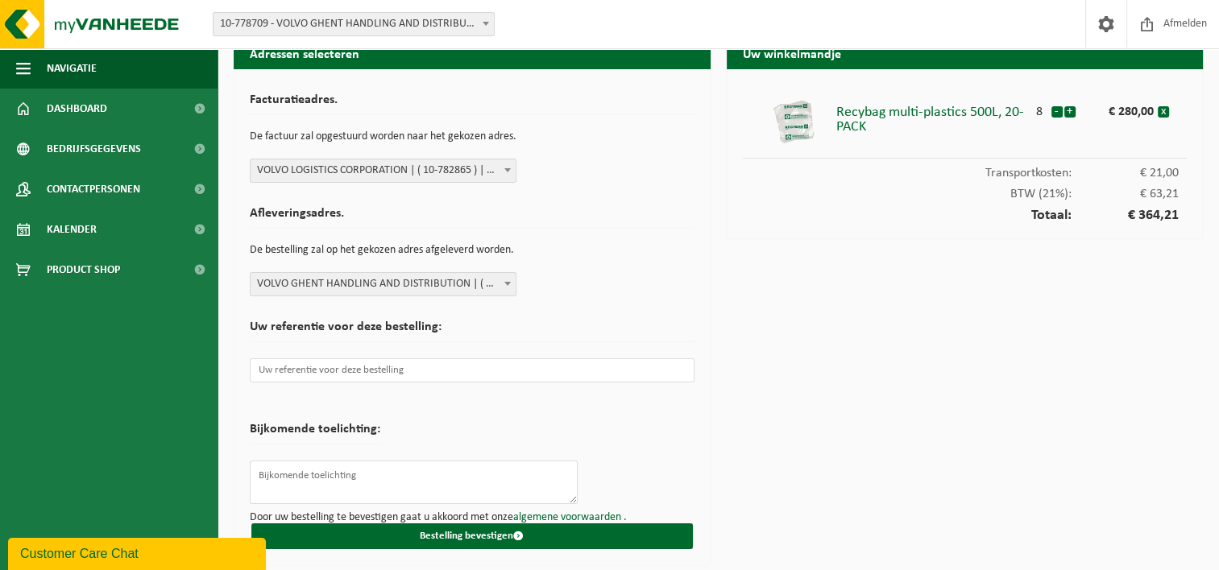
click at [605, 466] on form "Facturatieadres. De factuur zal opgestuurd worden naar het gekozen adres. Selec…" at bounding box center [472, 317] width 445 height 464
click at [844, 430] on div "Uw winkelmandje Recybag multi-plastics 500L, 20-PACK 8 - + € 280,00 x Transport…" at bounding box center [965, 305] width 493 height 536
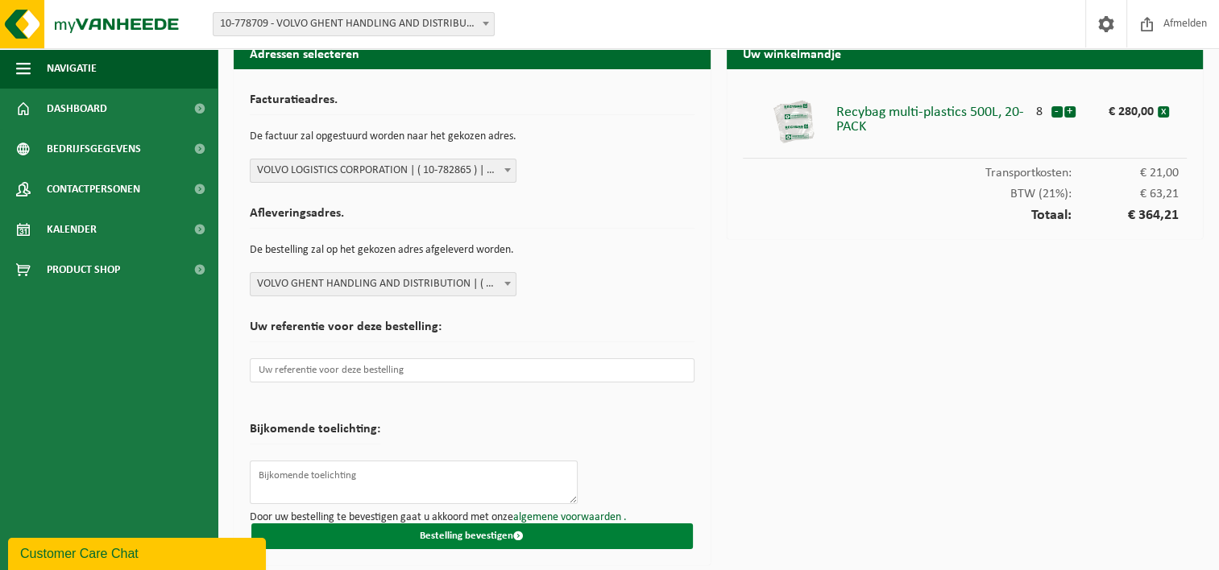
click at [476, 531] on button "Bestelling bevestigen" at bounding box center [471, 537] width 441 height 26
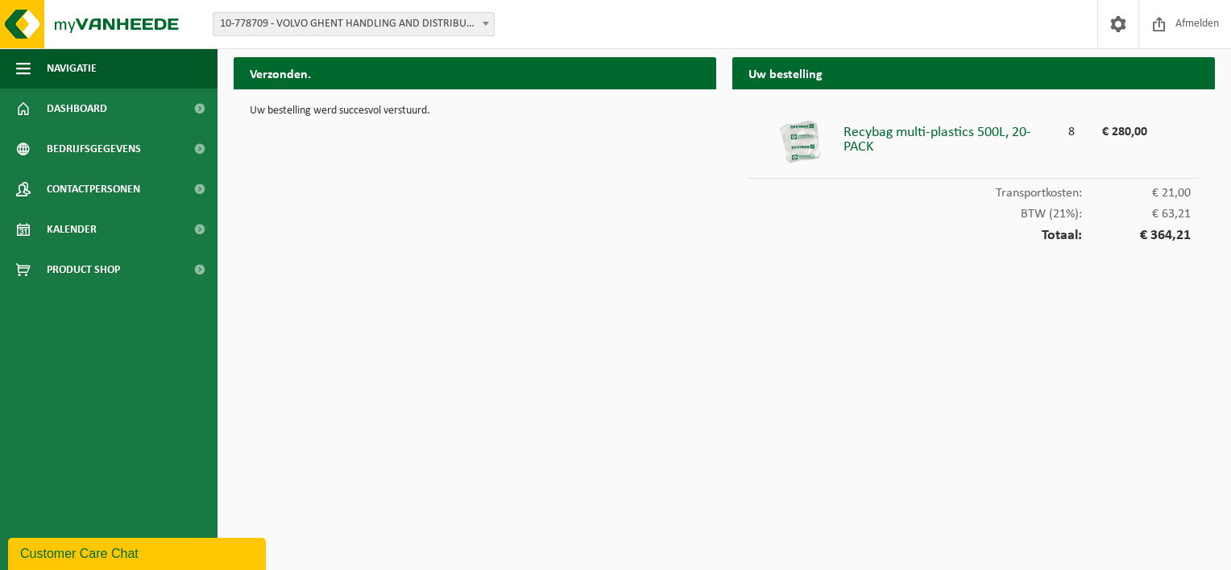
click at [434, 316] on html "Vestiging: 10-778709 - VOLVO GHENT HANDLING AND DISTRIBUTION - DESTELDONK 10-78…" at bounding box center [615, 285] width 1231 height 570
